Goal: Information Seeking & Learning: Stay updated

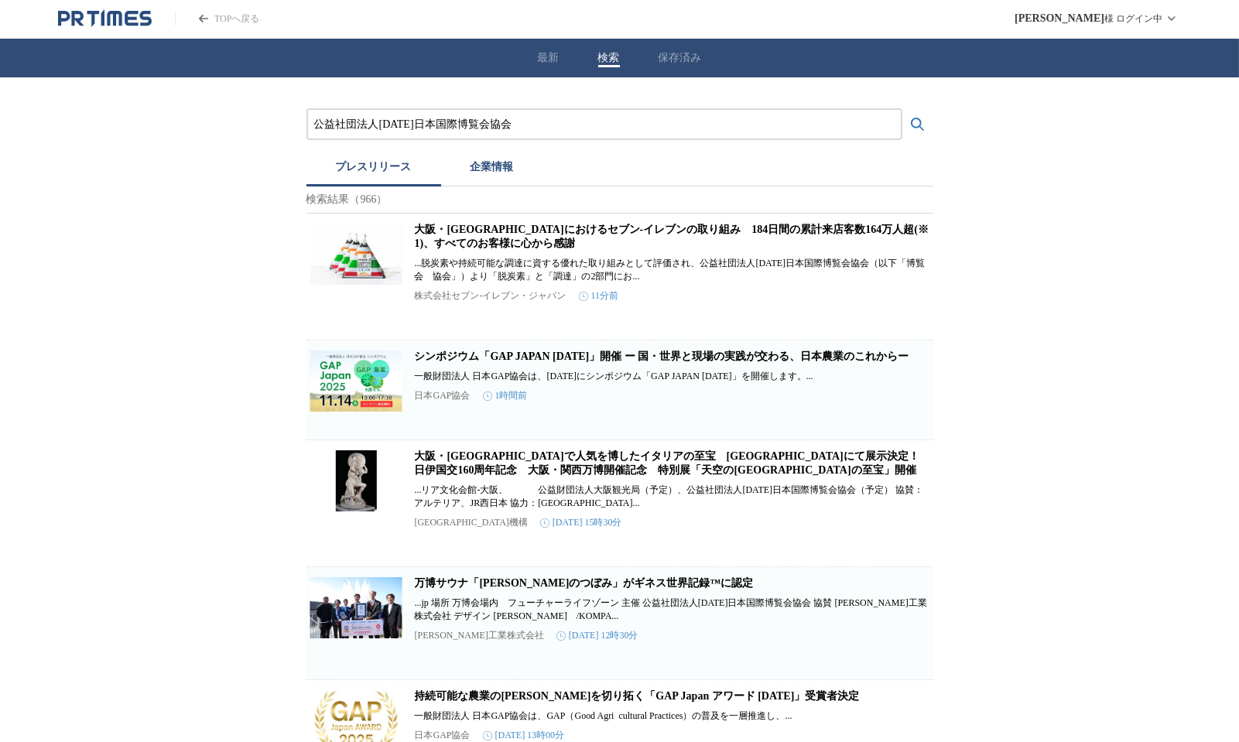
drag, startPoint x: 316, startPoint y: 120, endPoint x: 868, endPoint y: 120, distance: 552.6
click at [868, 120] on input "公益社団法人[DATE]日本国際博覧会協会" at bounding box center [604, 124] width 580 height 17
type input "こ"
type input "っ"
click at [902, 109] on button "検索する" at bounding box center [917, 124] width 31 height 31
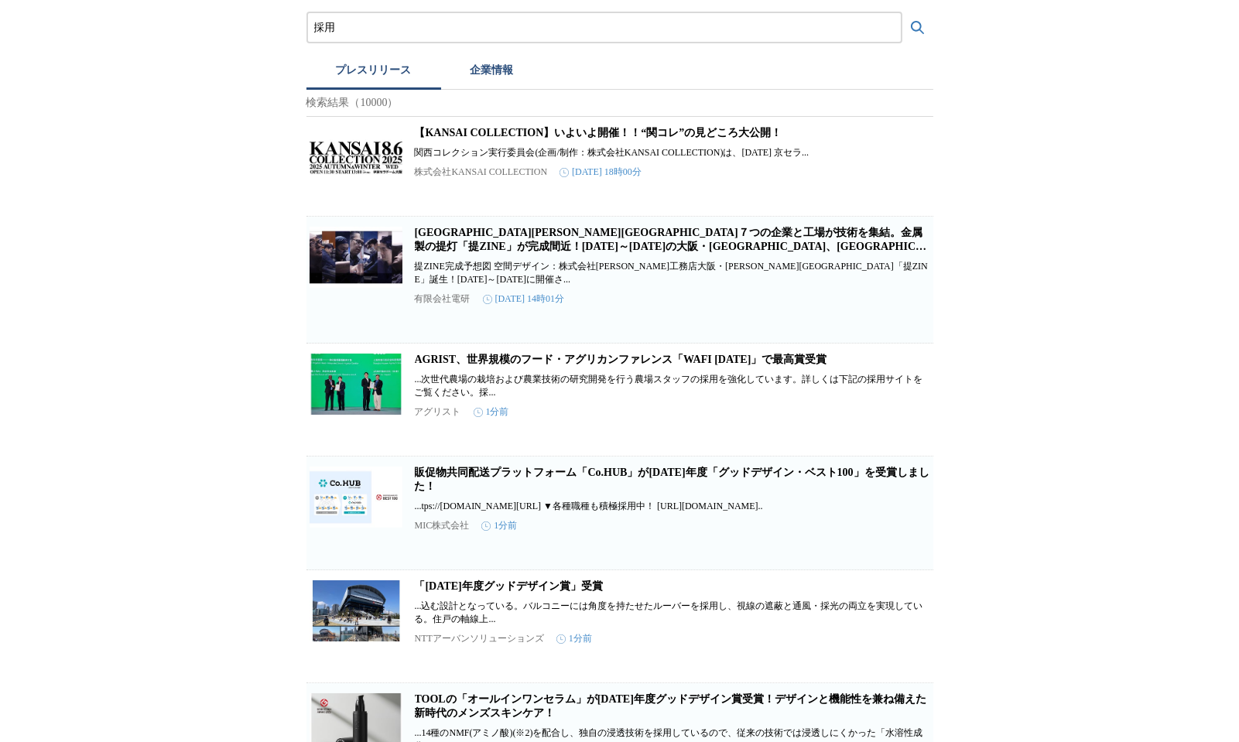
scroll to position [225, 0]
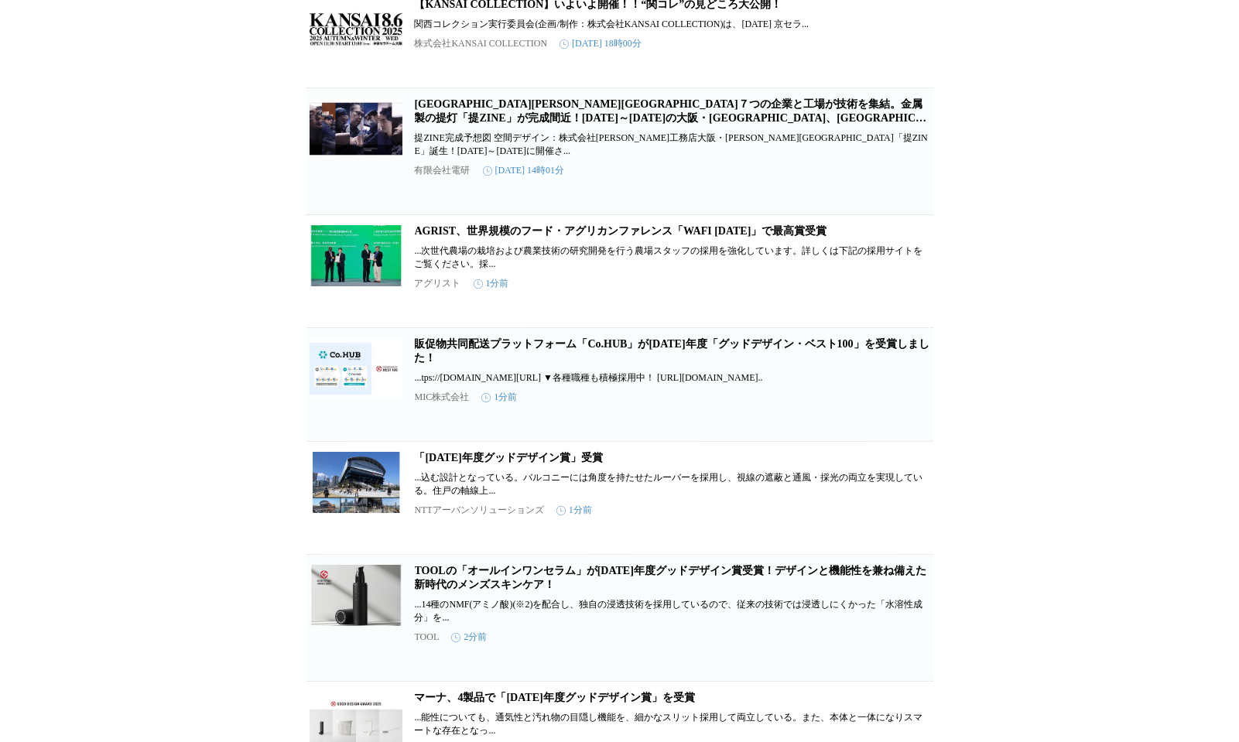
click at [516, 491] on p "...込む設計となっている。バルコニーには角度を持たせたルーバーを採用し、視線の遮蔽と通風・採光の両立を実現している。住戸の軸線上..." at bounding box center [672, 484] width 515 height 26
click at [468, 494] on p "...込む設計となっている。バルコニーには角度を持たせたルーバーを採用し、視線の遮蔽と通風・採光の両立を実現している。住戸の軸線上..." at bounding box center [672, 484] width 515 height 26
click at [464, 460] on article "「[DATE]年度グッドデザイン賞」受賞 ...込む設計となっている。バルコニーには角度を持たせたルーバーを採用し、視線の遮蔽と通風・採光の両立を実現している…" at bounding box center [619, 498] width 627 height 112
click at [464, 464] on link "「[DATE]年度グッドデザイン賞」受賞" at bounding box center [509, 458] width 188 height 12
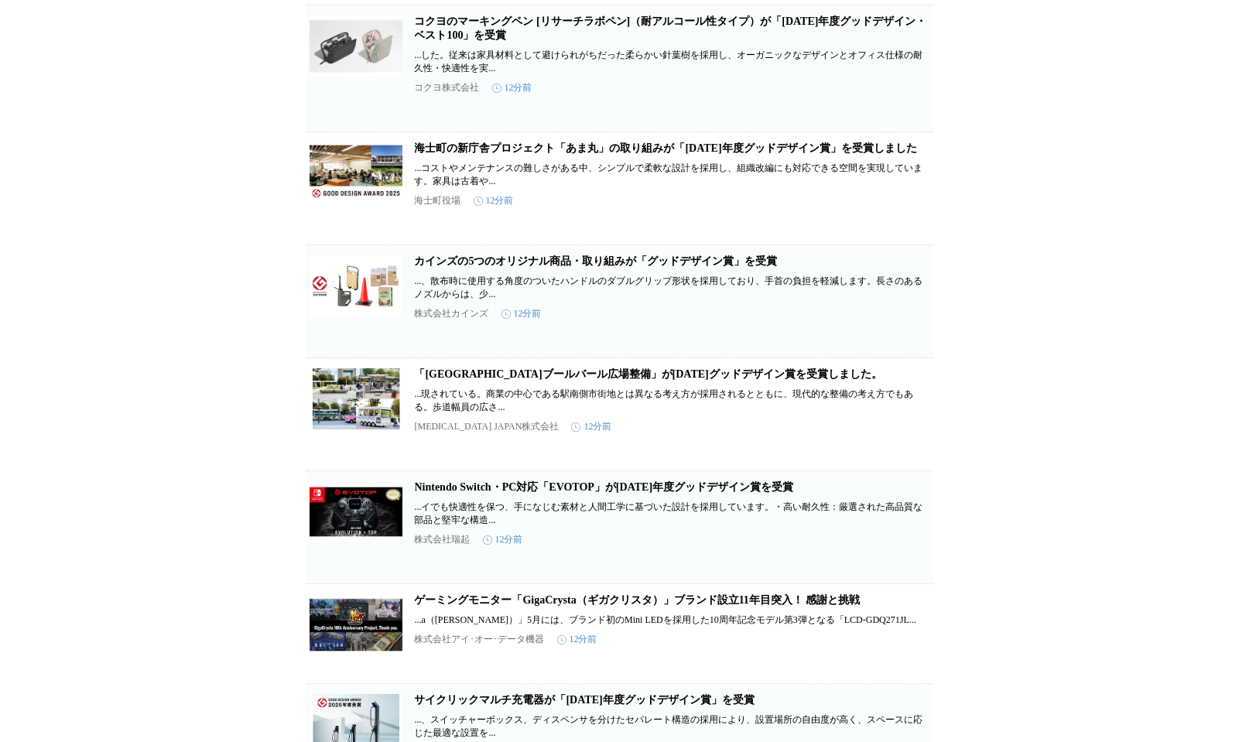
scroll to position [2042, 0]
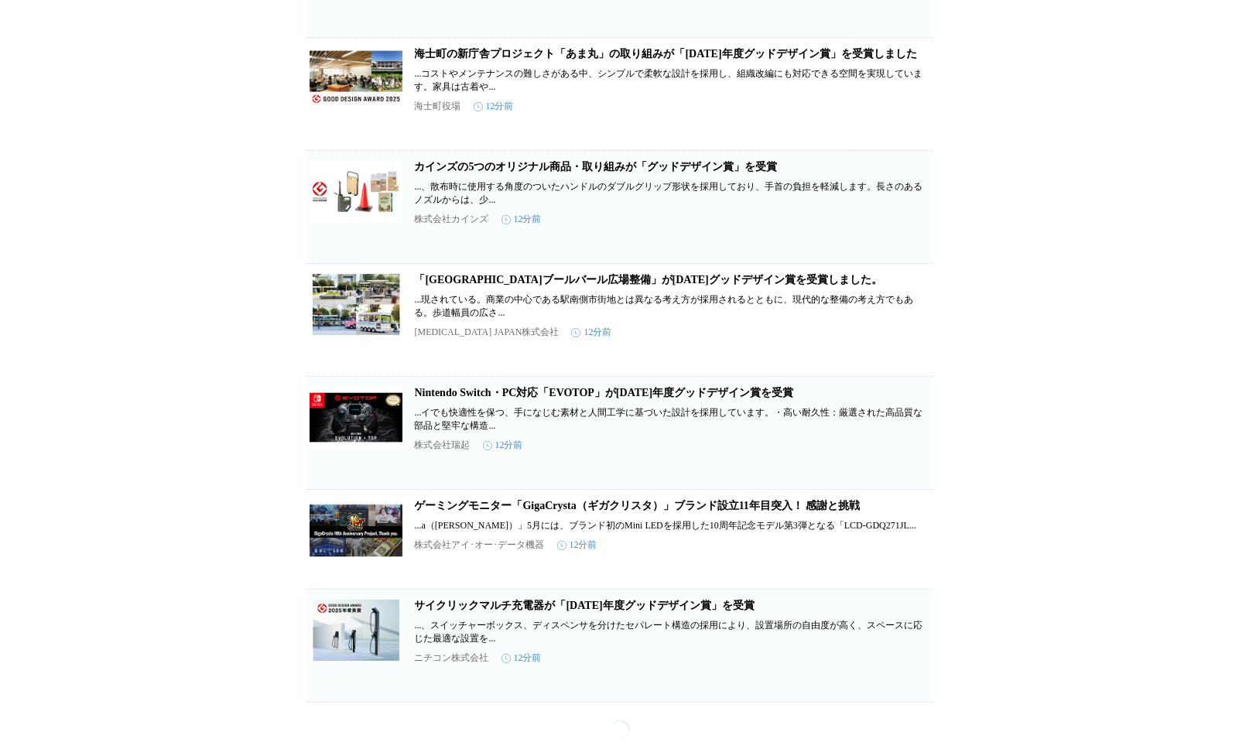
click at [497, 286] on link "「[GEOGRAPHIC_DATA]ブールバール広場整備」が[DATE]グッドデザイン賞を受賞しました。" at bounding box center [648, 280] width 467 height 12
click at [432, 60] on link "海士町の新庁舎プロジェクト「あま丸」の取り組みが「[DATE]年度グッドデザイン賞」を受賞しました" at bounding box center [666, 54] width 502 height 12
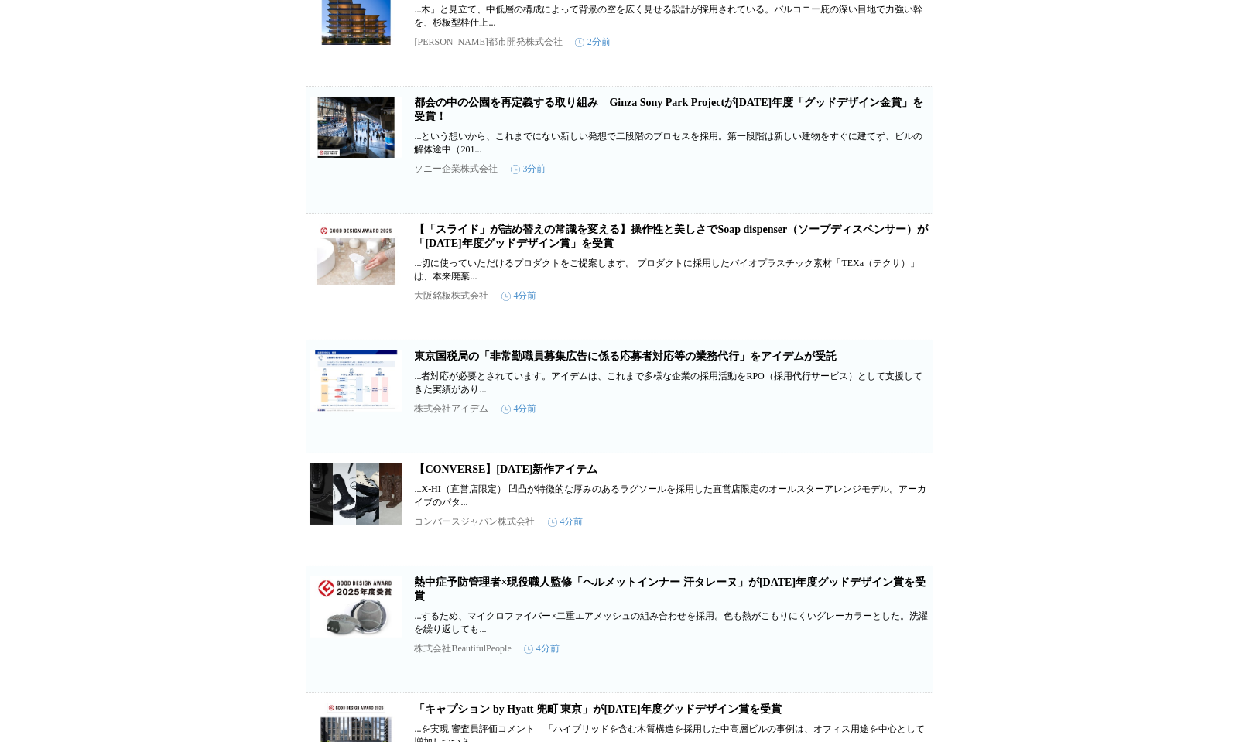
scroll to position [0, 0]
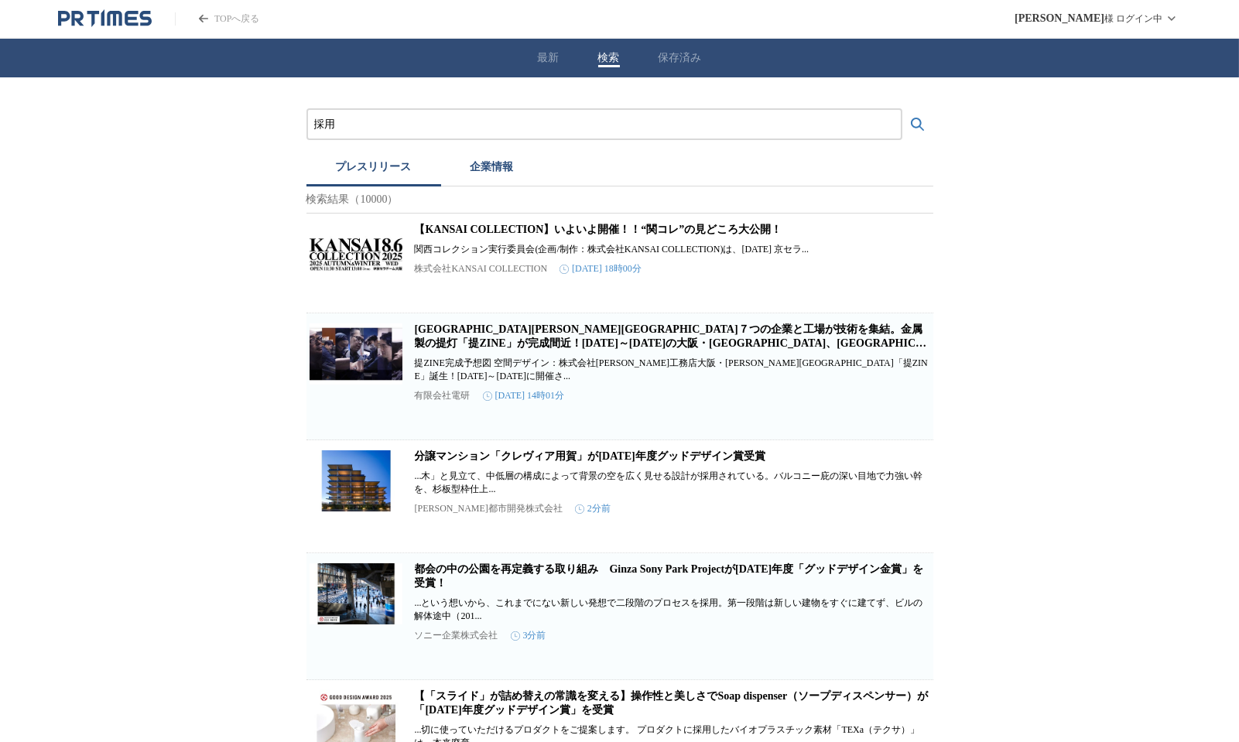
drag, startPoint x: 351, startPoint y: 120, endPoint x: 224, endPoint y: 123, distance: 126.2
click at [902, 109] on button "検索する" at bounding box center [917, 124] width 31 height 31
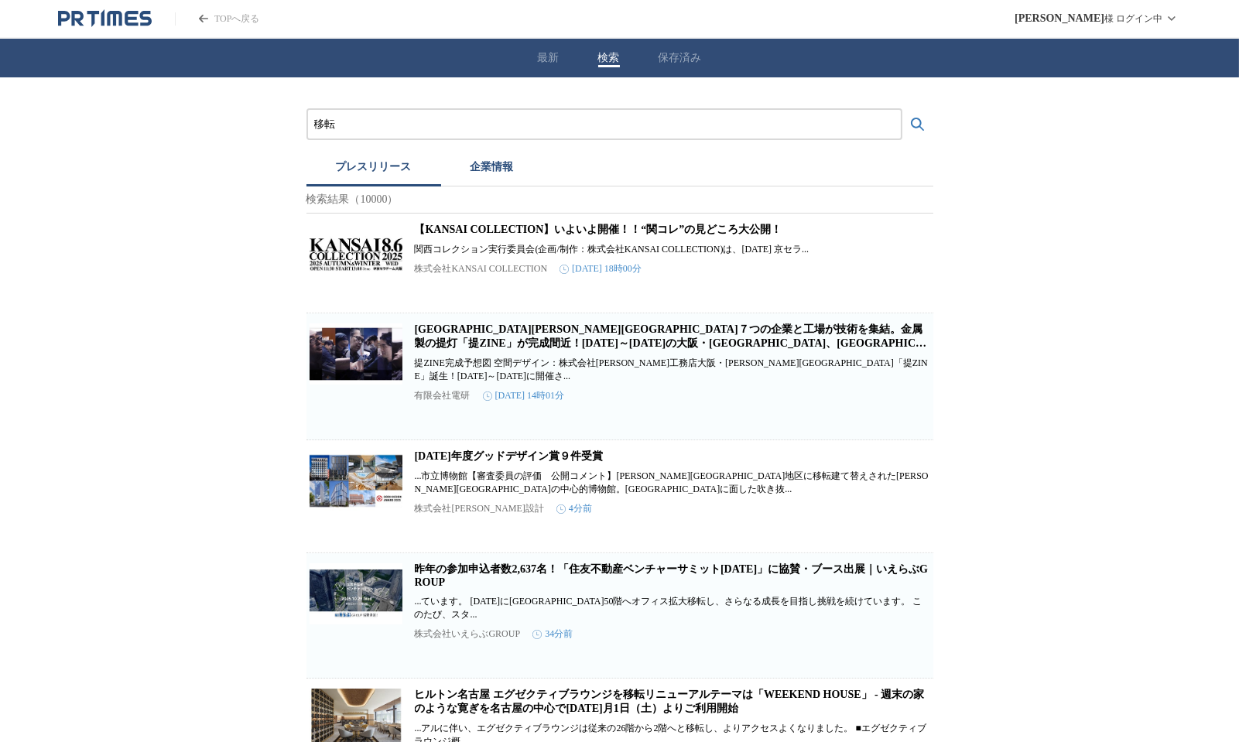
click at [453, 460] on link "[DATE]年度グッドデザイン賞９件受賞" at bounding box center [509, 456] width 188 height 12
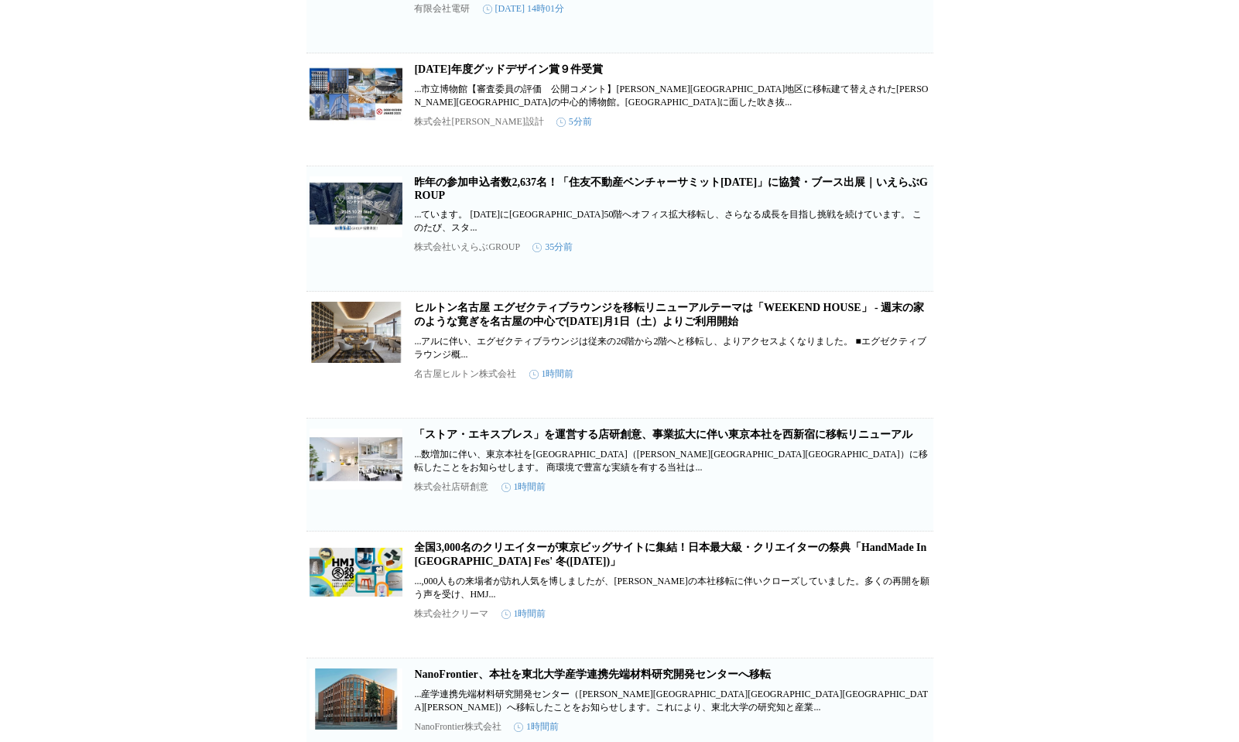
scroll to position [460, 0]
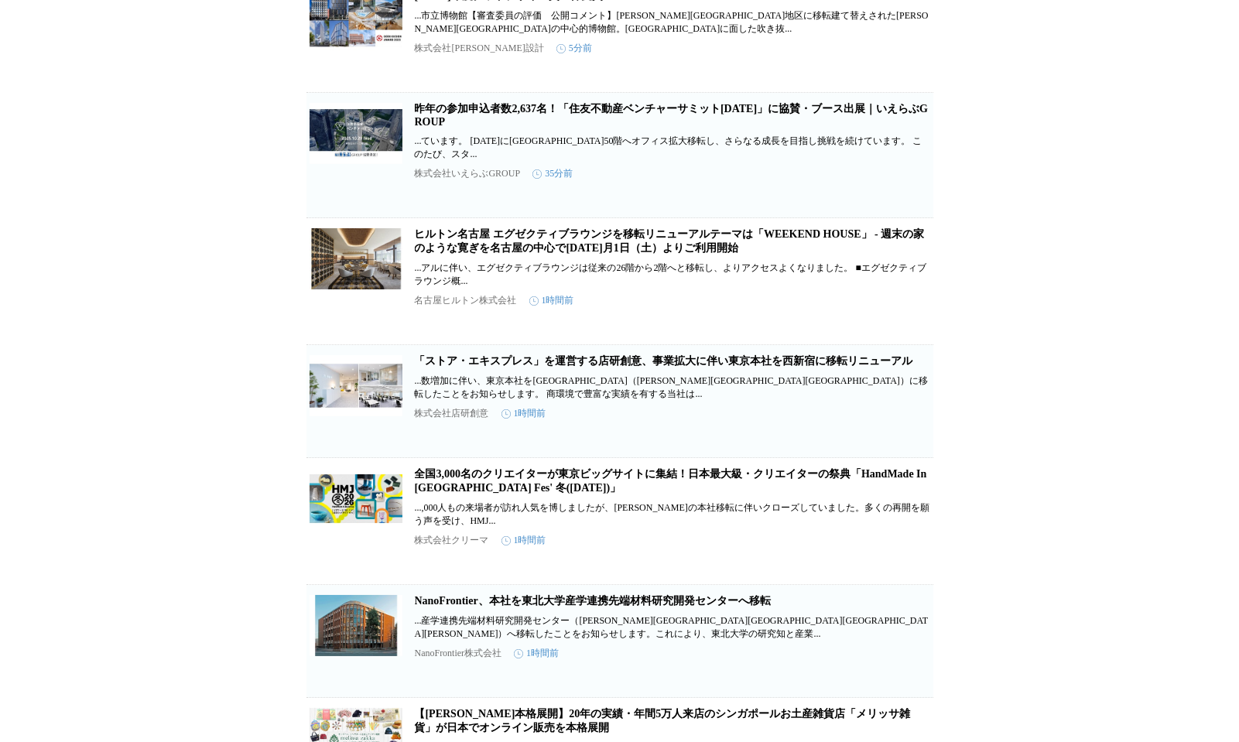
click at [433, 367] on link "「ストア・エキスプレス」を運営する店研創意、事業拡大に伴い東京本社を西新宿に移転リニューアル" at bounding box center [664, 361] width 498 height 12
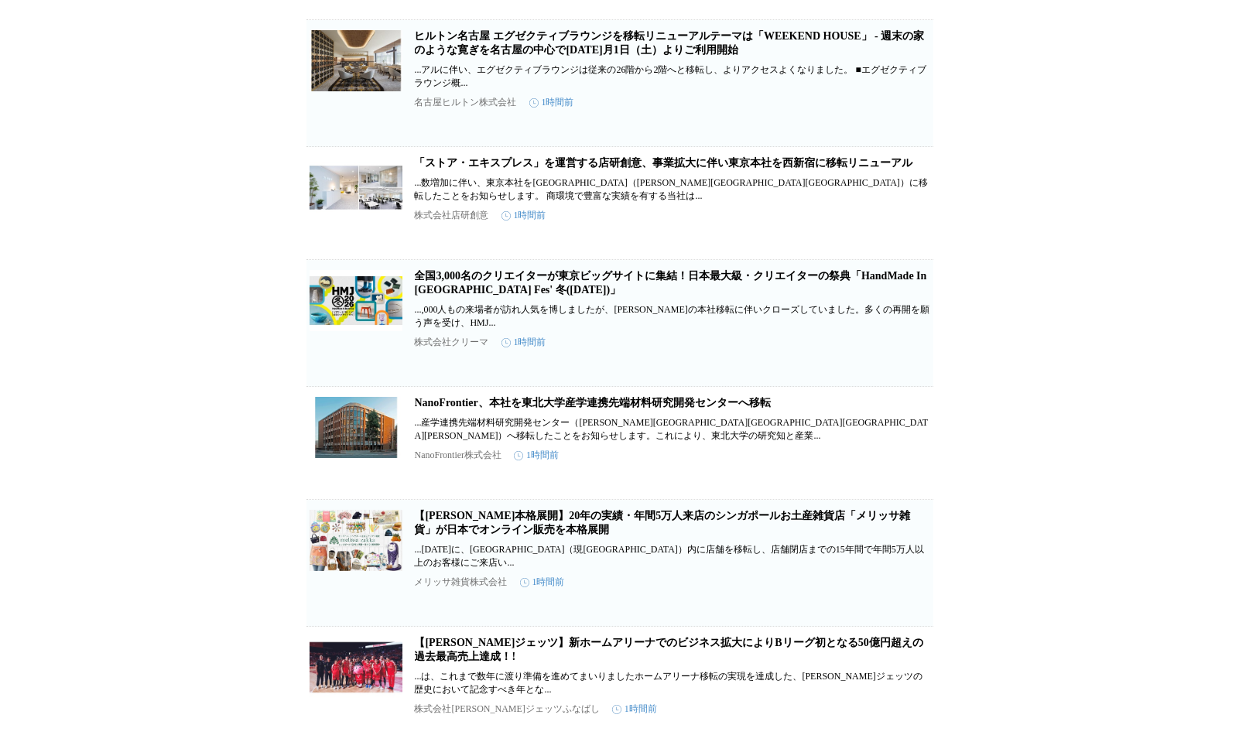
scroll to position [782, 0]
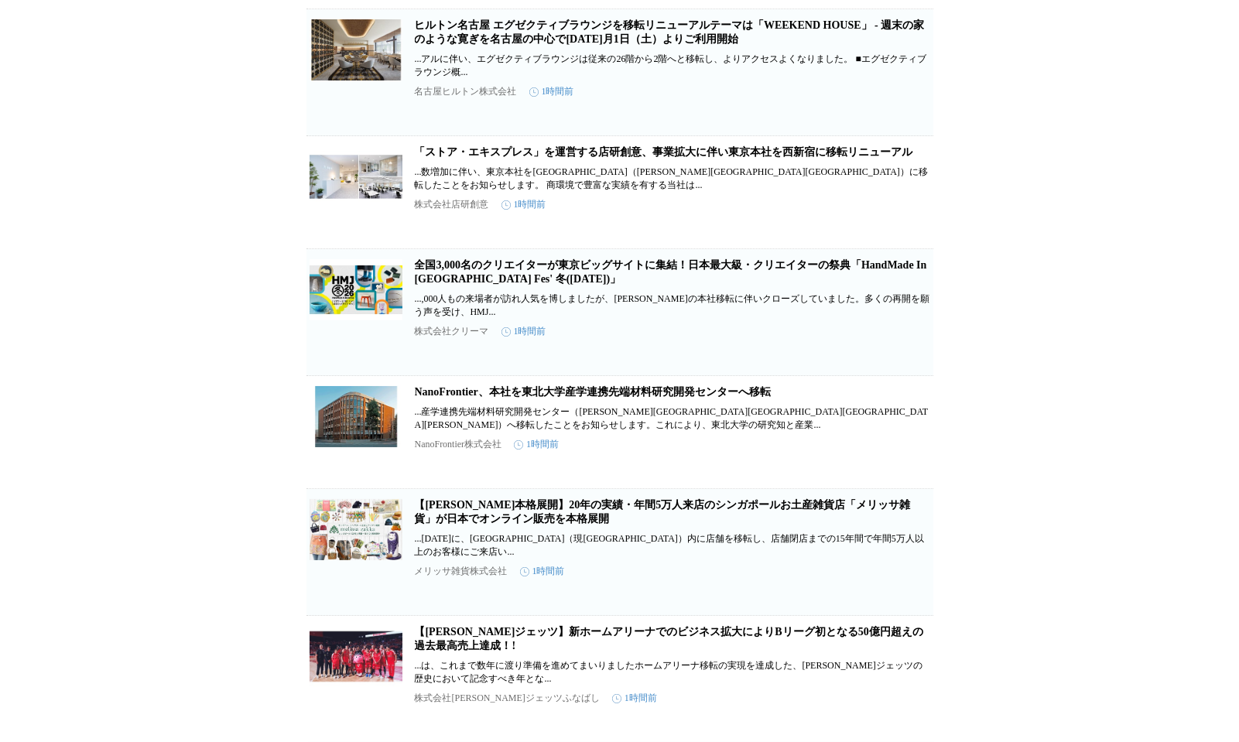
click at [597, 398] on link "NanoFrontier、本社を東北大学産学連携先端材料研究開発センターへ移転" at bounding box center [593, 392] width 356 height 12
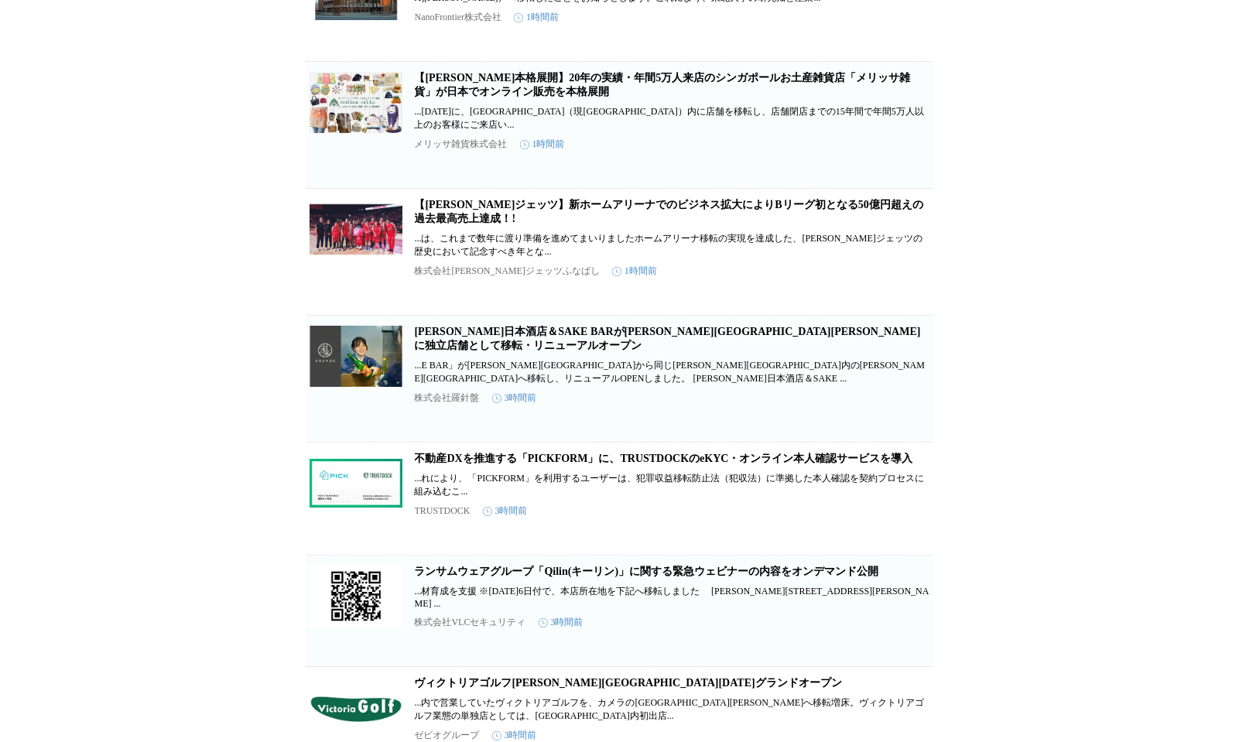
scroll to position [1220, 0]
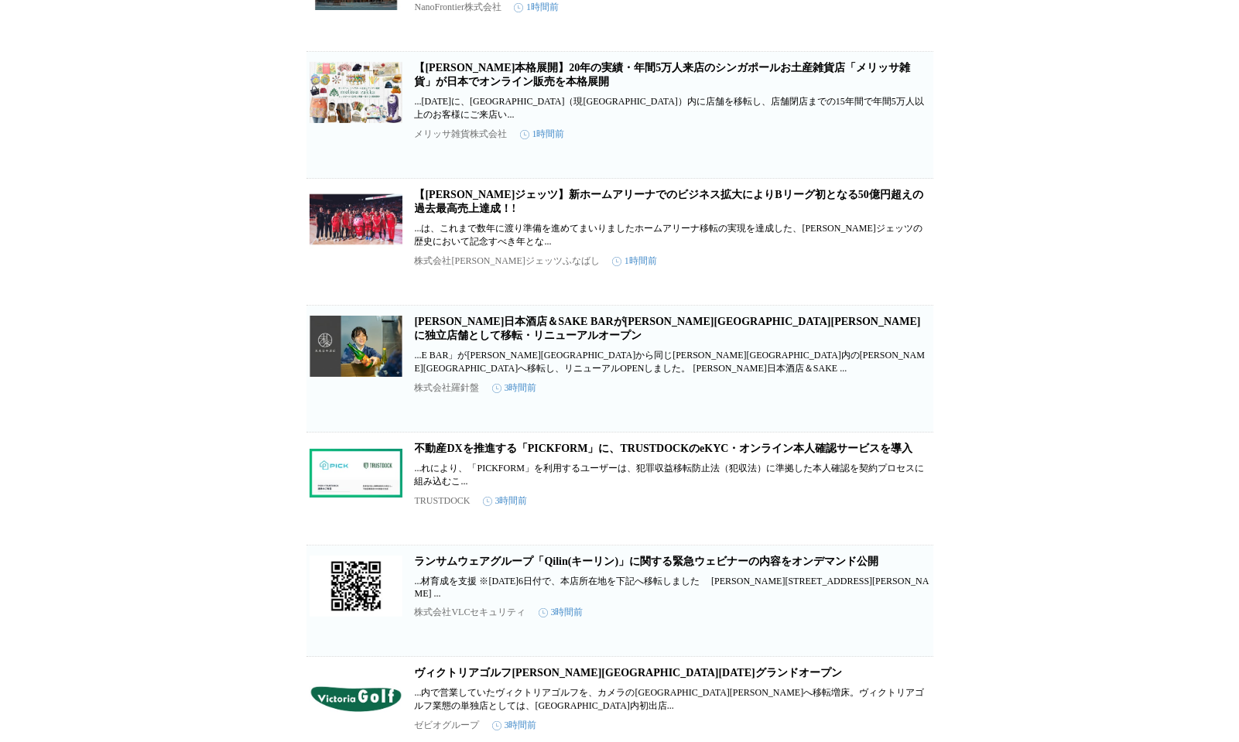
click at [602, 341] on link "[PERSON_NAME]日本酒店＆SAKE BARが[PERSON_NAME][GEOGRAPHIC_DATA][PERSON_NAME]に独立店舗として移…" at bounding box center [668, 329] width 506 height 26
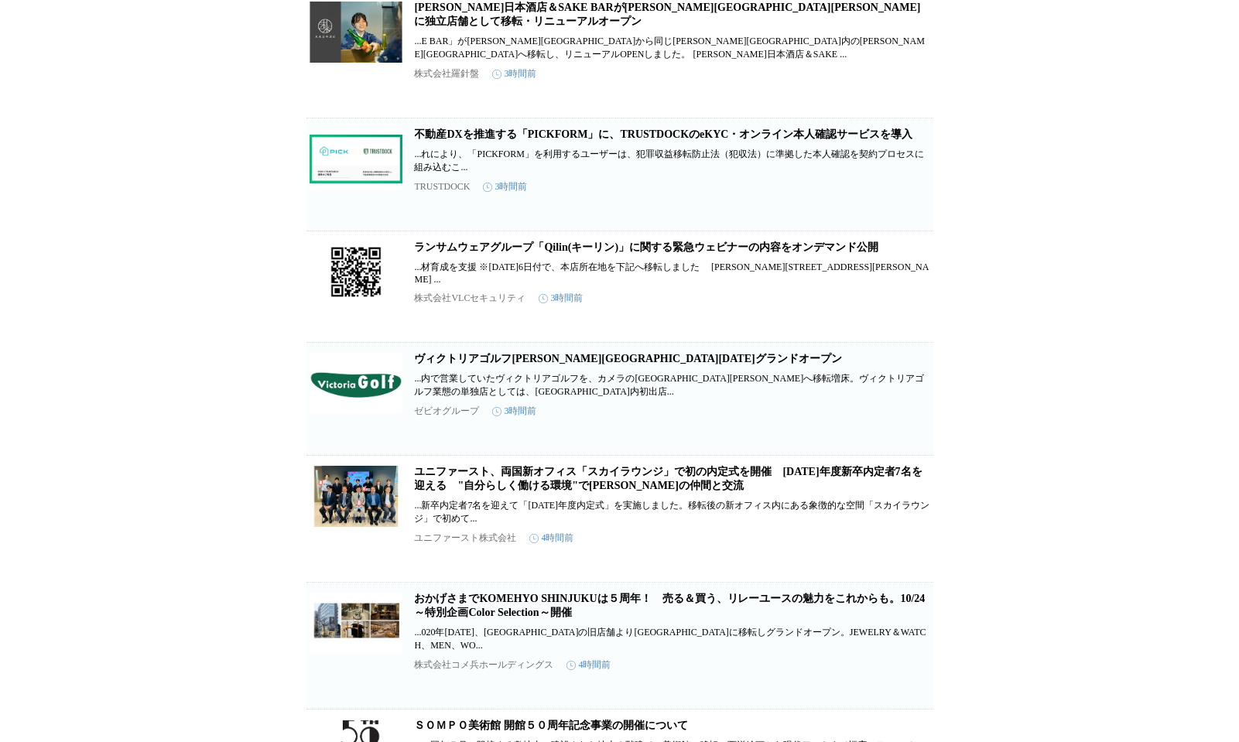
scroll to position [1648, 0]
click at [509, 492] on h2 "ユニファースト、両国新オフィス「スカイラウンジ」で初の内定式を開催　[DATE]年度新卒内定者7名を迎える　"自分らしく働ける環境"で[PERSON_NAME…" at bounding box center [672, 478] width 515 height 28
click at [507, 491] on link "ユニファースト、両国新オフィス「スカイラウンジ」で初の内定式を開催　[DATE]年度新卒内定者7名を迎える　"自分らしく働ける環境"で[PERSON_NAME…" at bounding box center [669, 478] width 508 height 26
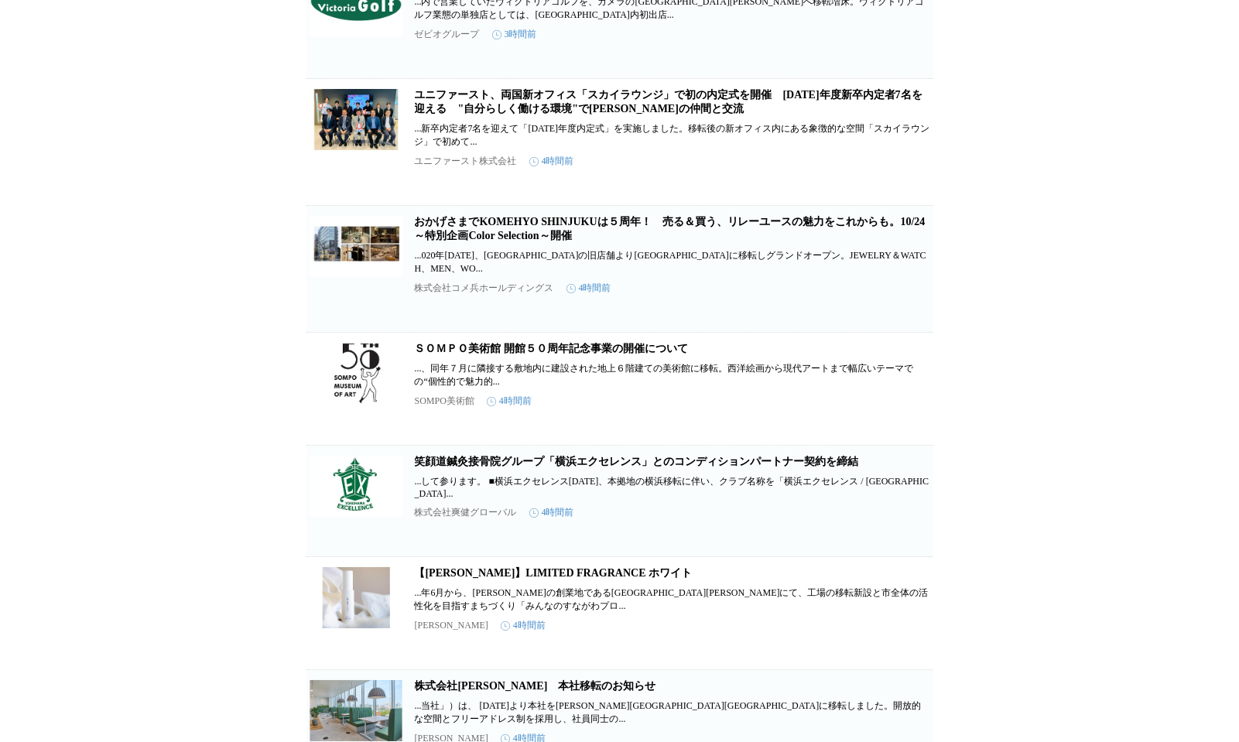
scroll to position [2028, 0]
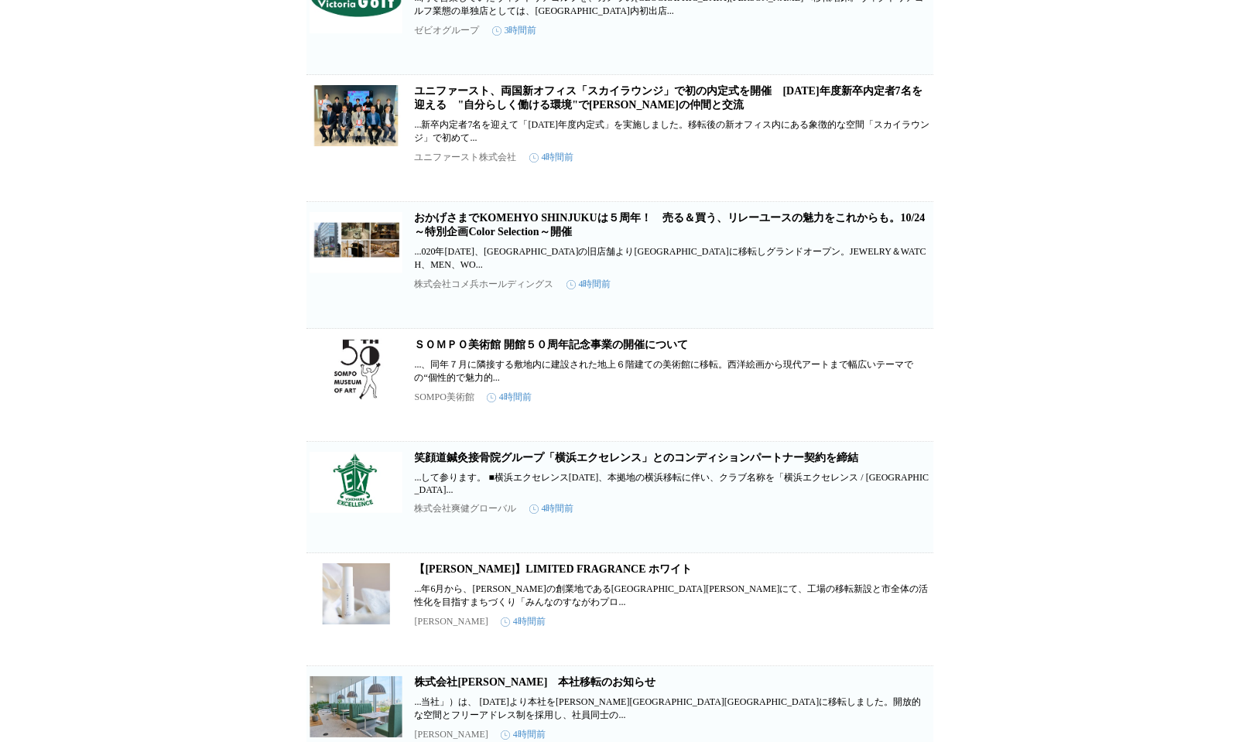
click at [560, 239] on h2 "おかげさまでKOMEHYO SHINJUKUは５周年！　売る＆買う、リレーユースの魅力をこれからも。10/24～特別企画Color Selection～開催" at bounding box center [672, 225] width 515 height 28
click at [555, 238] on link "おかげさまでKOMEHYO SHINJUKUは５周年！　売る＆買う、リレーユースの魅力をこれからも。10/24～特別企画Color Selection～開催" at bounding box center [670, 225] width 511 height 26
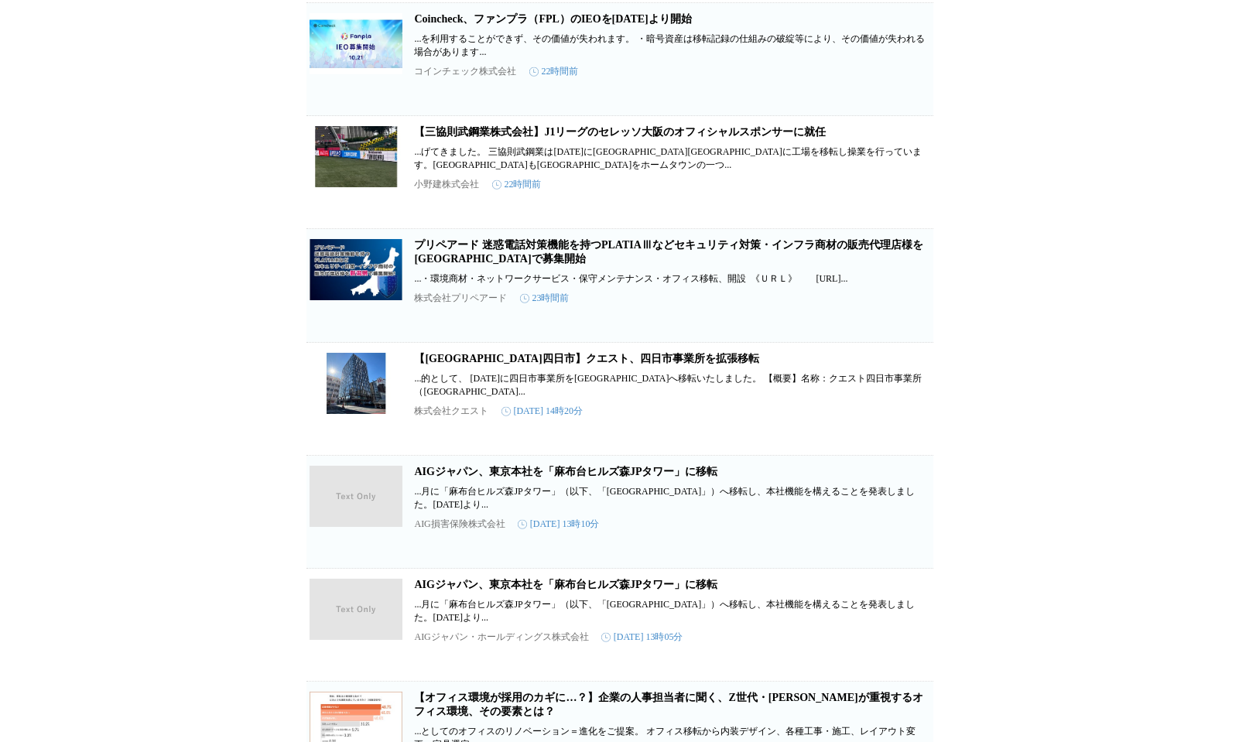
scroll to position [3423, 0]
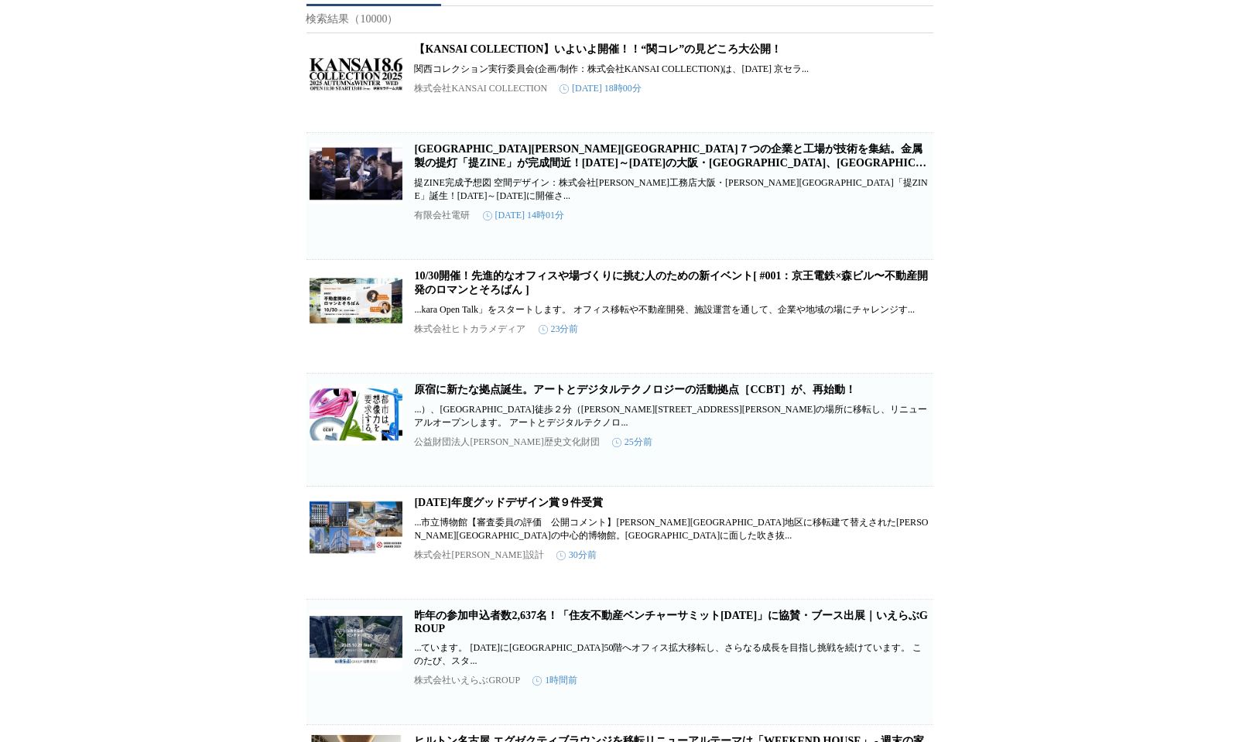
scroll to position [0, 0]
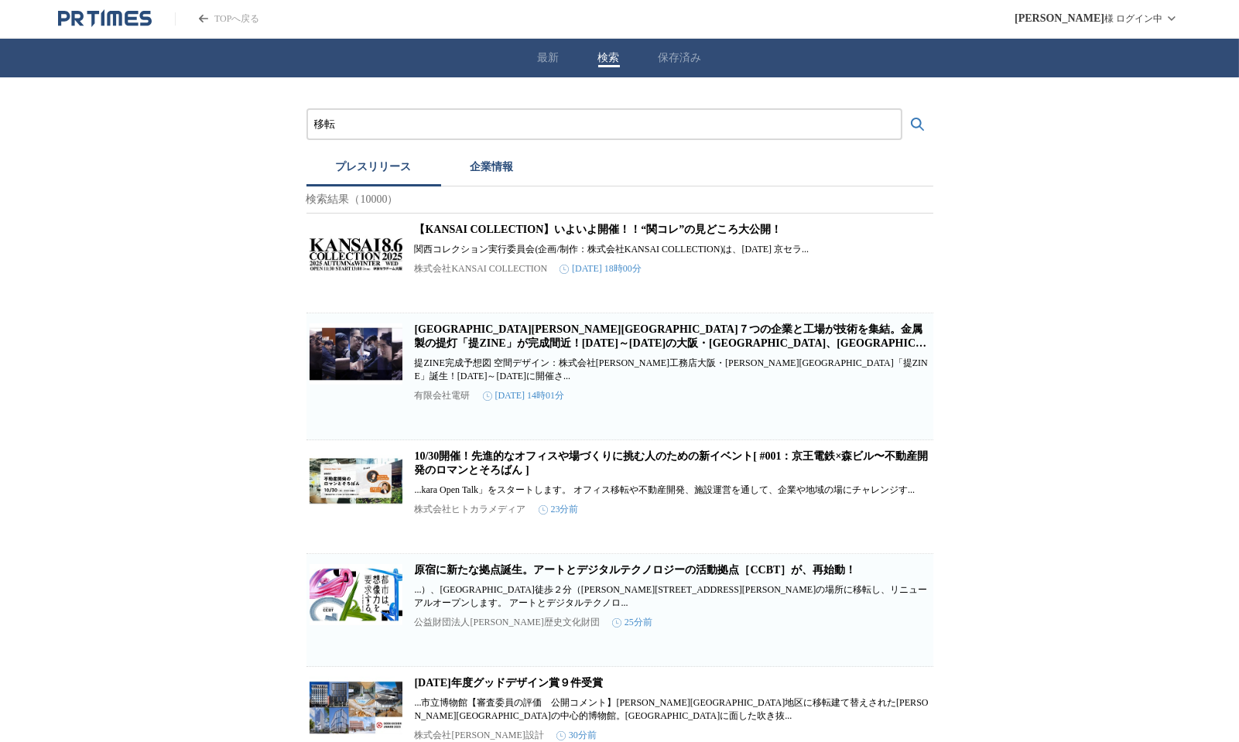
drag, startPoint x: 373, startPoint y: 123, endPoint x: 245, endPoint y: 111, distance: 128.2
type input "工"
click at [431, 119] on input "プレスリリースおよび企業を検索する" at bounding box center [604, 124] width 580 height 17
click at [515, 346] on h2 "[GEOGRAPHIC_DATA][PERSON_NAME][GEOGRAPHIC_DATA]７つの企業と工場が技術を集結。金属製の提灯「提ZINE」が完成間…" at bounding box center [672, 337] width 515 height 28
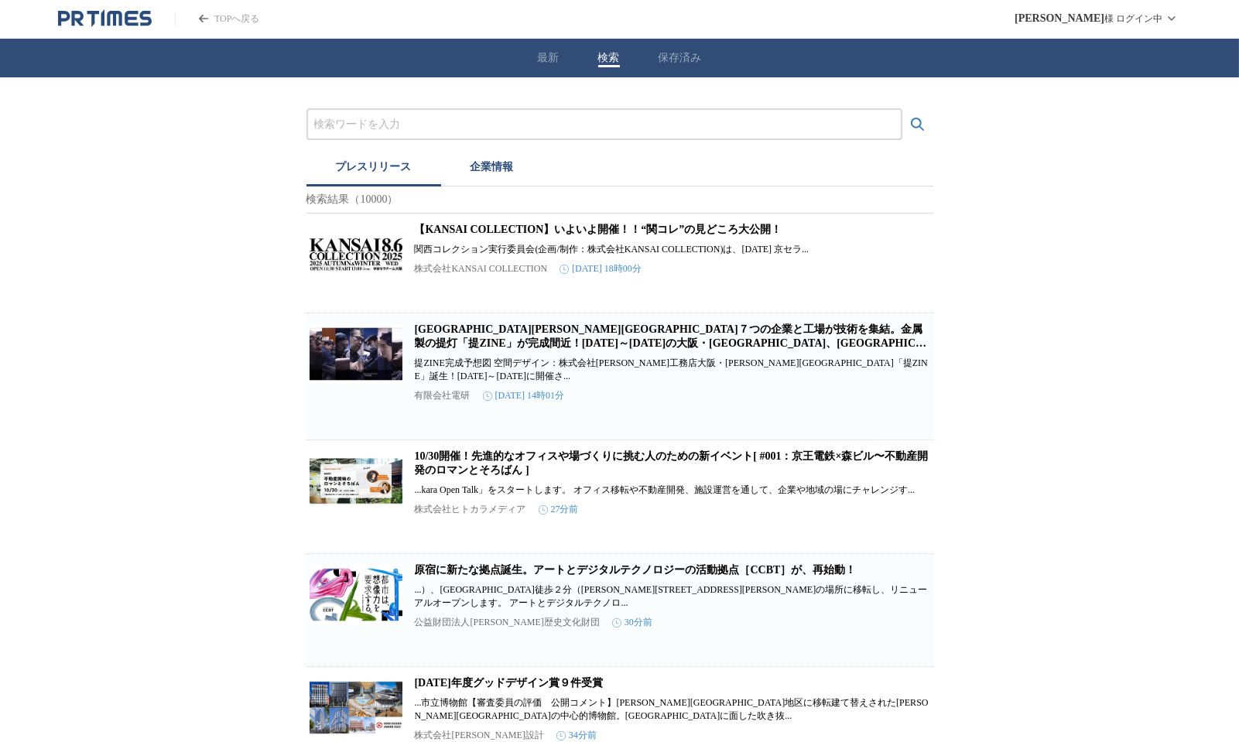
click at [506, 339] on link "[GEOGRAPHIC_DATA][PERSON_NAME][GEOGRAPHIC_DATA]７つの企業と工場が技術を集結。金属製の提灯「提ZINE」が完成間…" at bounding box center [672, 342] width 515 height 39
click at [409, 118] on input "プレスリリースおよび企業を検索する" at bounding box center [604, 124] width 580 height 17
type input "医"
type input "医療"
click at [902, 109] on button "検索する" at bounding box center [917, 124] width 31 height 31
